Goal: Task Accomplishment & Management: Manage account settings

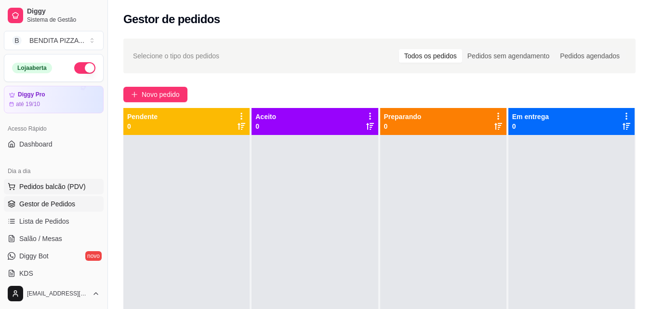
click at [70, 183] on span "Pedidos balcão (PDV)" at bounding box center [52, 187] width 66 height 10
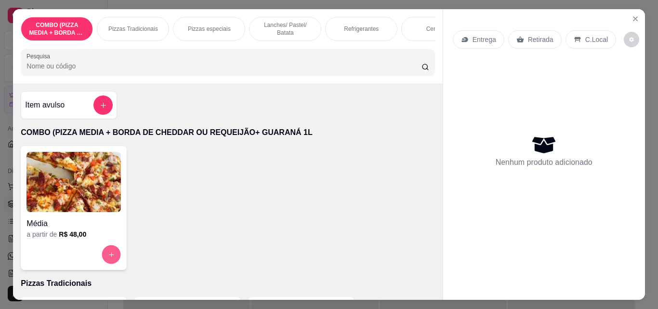
click at [102, 261] on button "increase-product-quantity" at bounding box center [111, 254] width 19 height 19
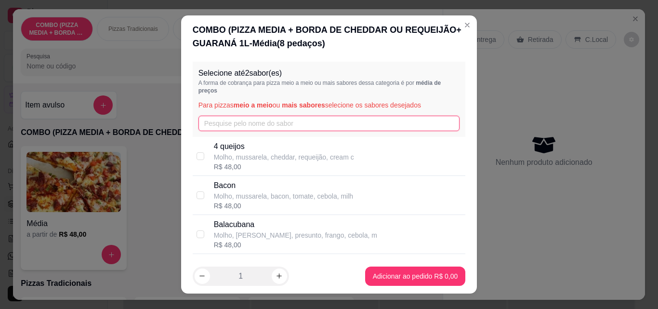
click at [273, 123] on input "text" at bounding box center [329, 123] width 262 height 15
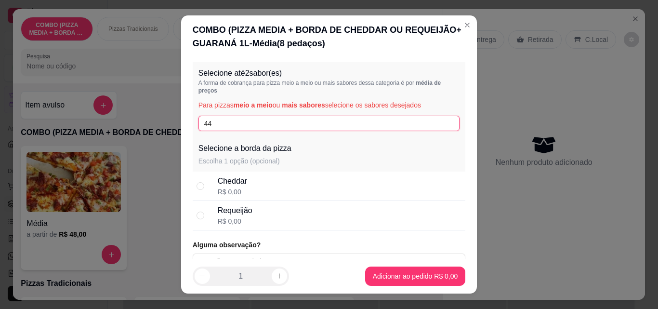
type input "4"
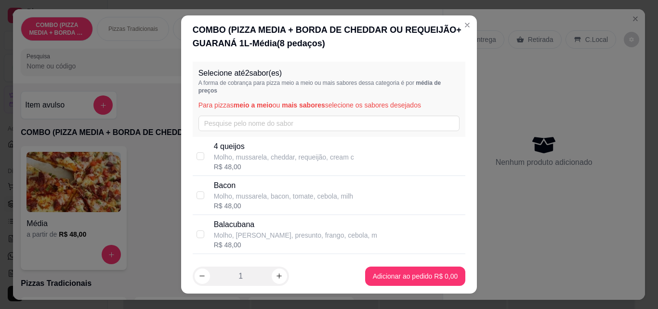
drag, startPoint x: 266, startPoint y: 155, endPoint x: 269, endPoint y: 163, distance: 8.7
click at [265, 156] on p "Molho, mussarela, cheddar, requeijão, cream c" at bounding box center [284, 157] width 140 height 10
checkbox input "true"
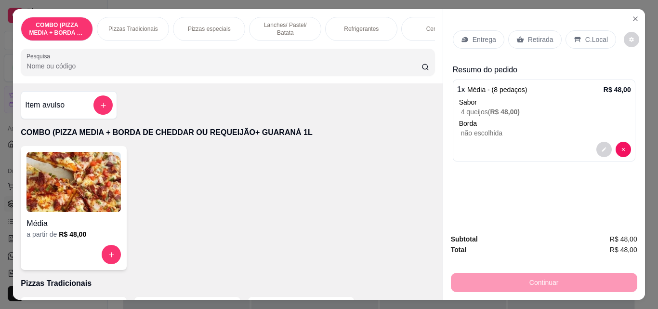
click at [484, 35] on p "Entrega" at bounding box center [485, 40] width 24 height 10
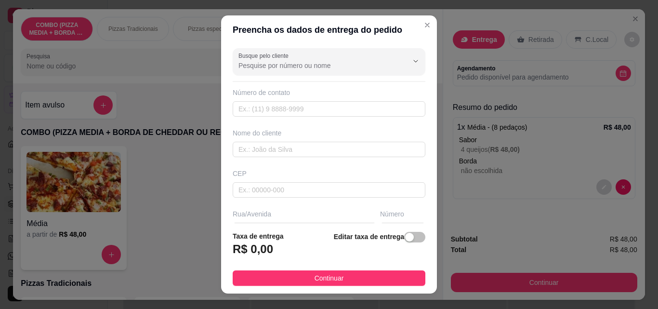
click at [335, 282] on button "Continuar" at bounding box center [329, 277] width 193 height 15
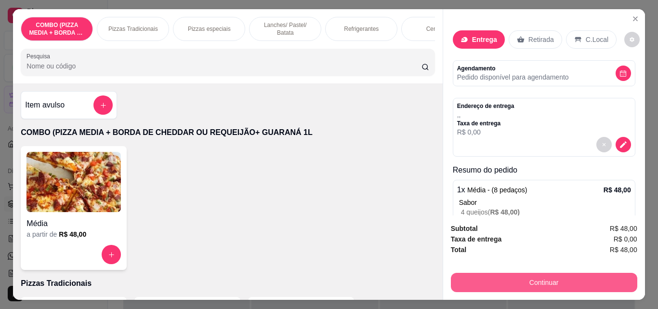
click at [505, 277] on button "Continuar" at bounding box center [544, 282] width 186 height 19
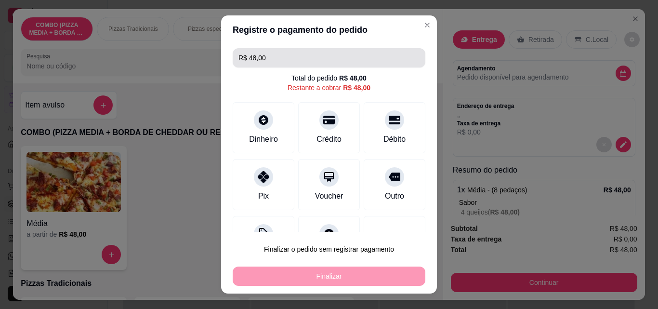
click at [302, 64] on input "R$ 48,00" at bounding box center [328, 57] width 181 height 19
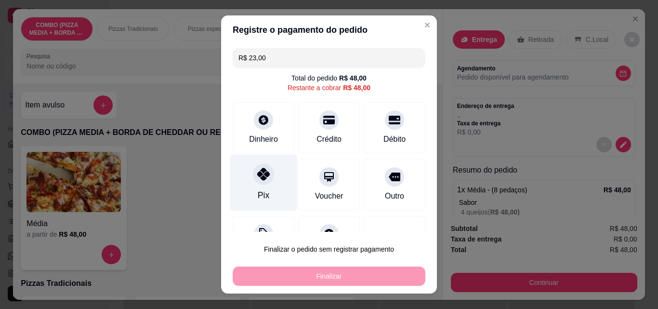
click at [247, 172] on div "Pix" at bounding box center [264, 183] width 68 height 56
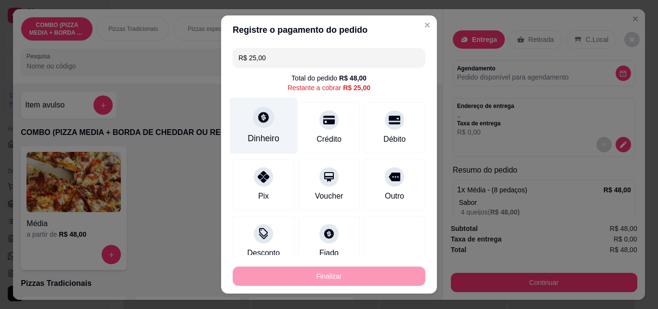
click at [262, 127] on div "Dinheiro" at bounding box center [264, 126] width 68 height 56
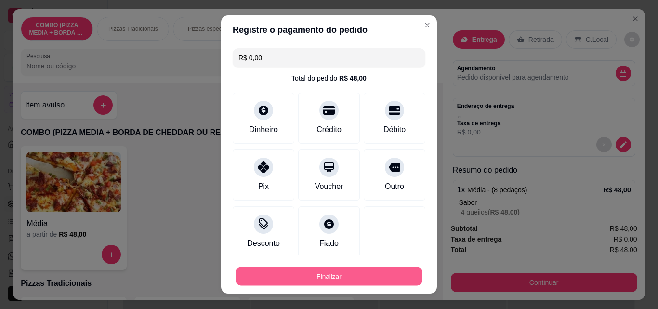
click at [357, 268] on button "Finalizar" at bounding box center [329, 276] width 187 height 19
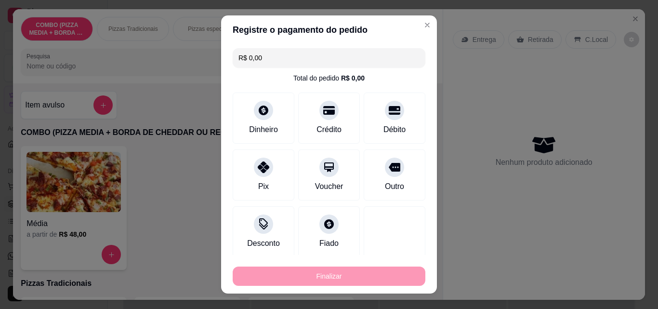
type input "-R$ 48,00"
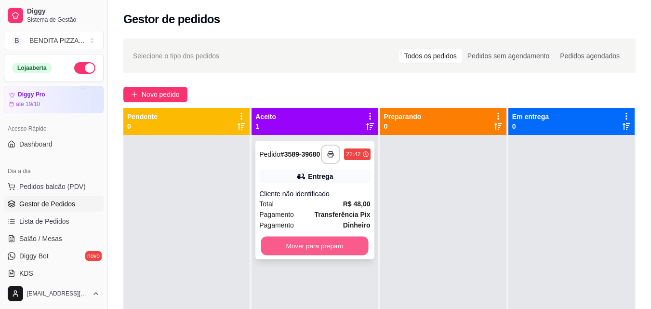
click at [354, 249] on button "Mover para preparo" at bounding box center [314, 246] width 107 height 19
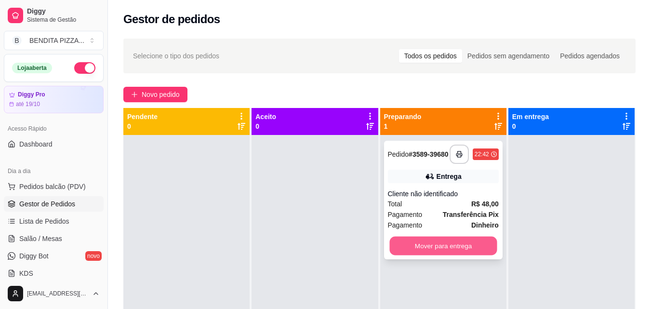
click at [414, 248] on button "Mover para entrega" at bounding box center [442, 246] width 107 height 19
